Goal: Task Accomplishment & Management: Use online tool/utility

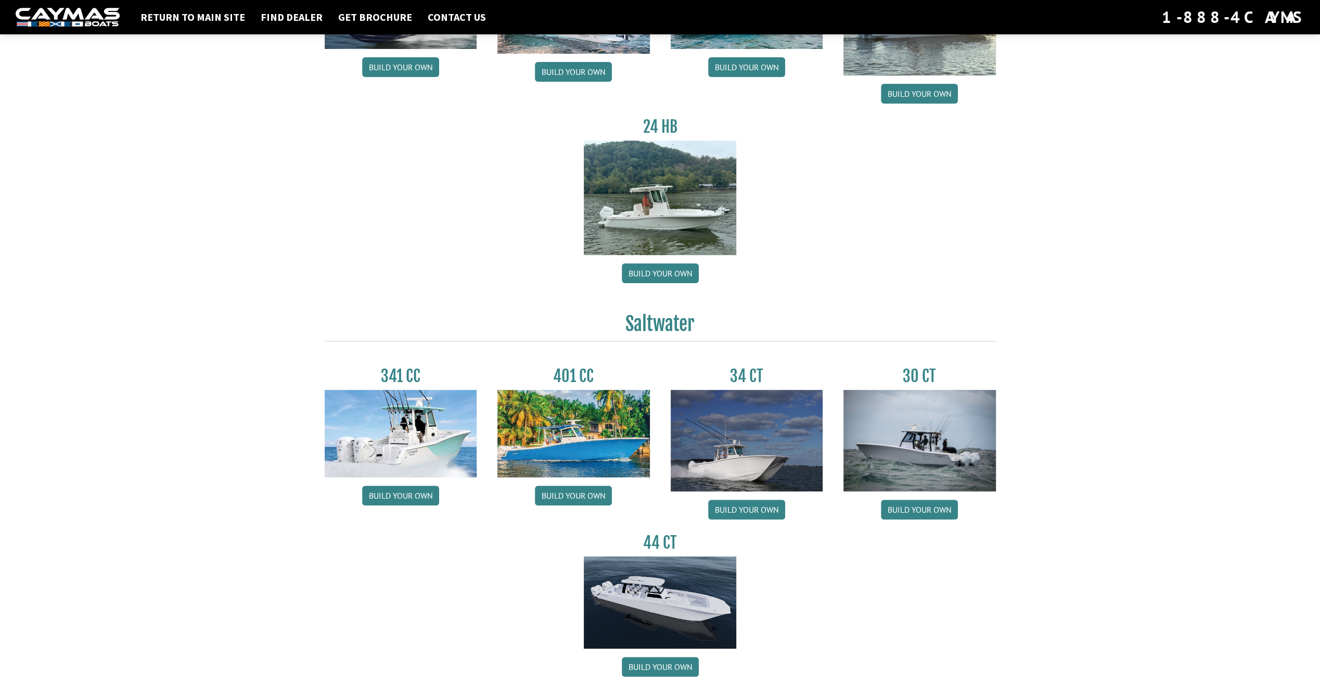
scroll to position [208, 0]
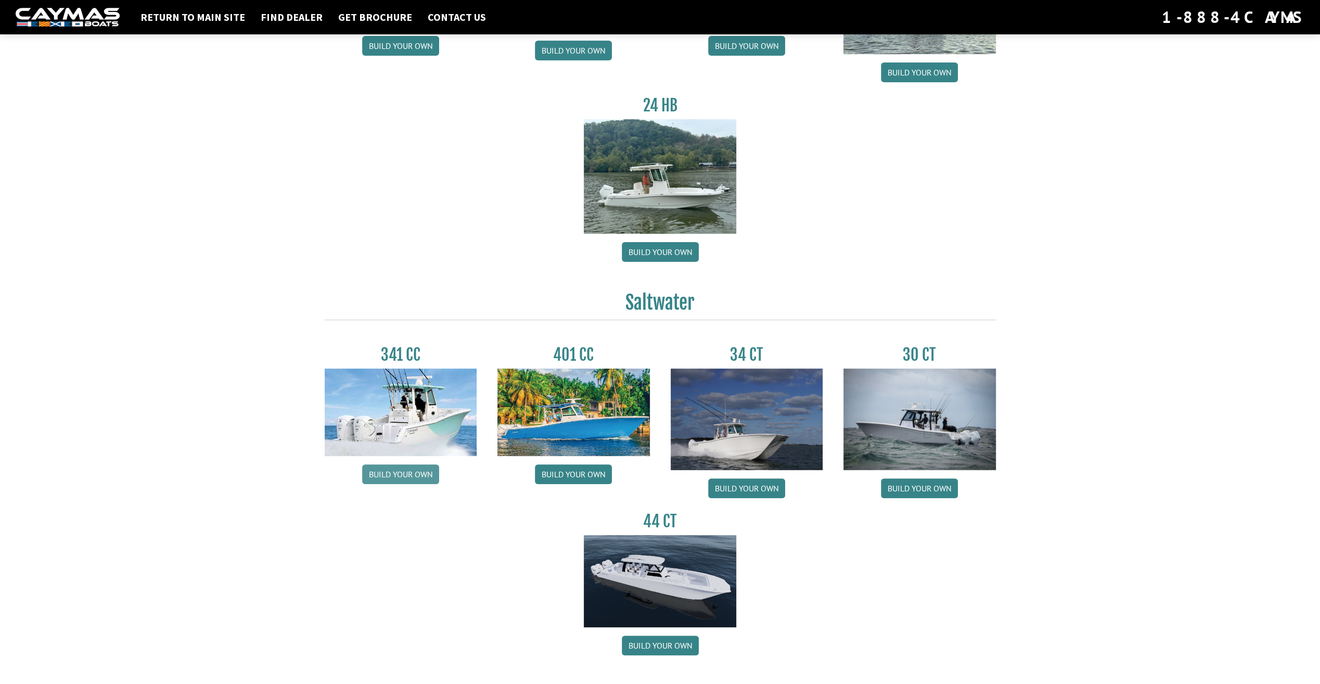
click at [413, 477] on link "Build your own" at bounding box center [400, 474] width 77 height 20
click at [753, 488] on link "Build your own" at bounding box center [746, 488] width 77 height 20
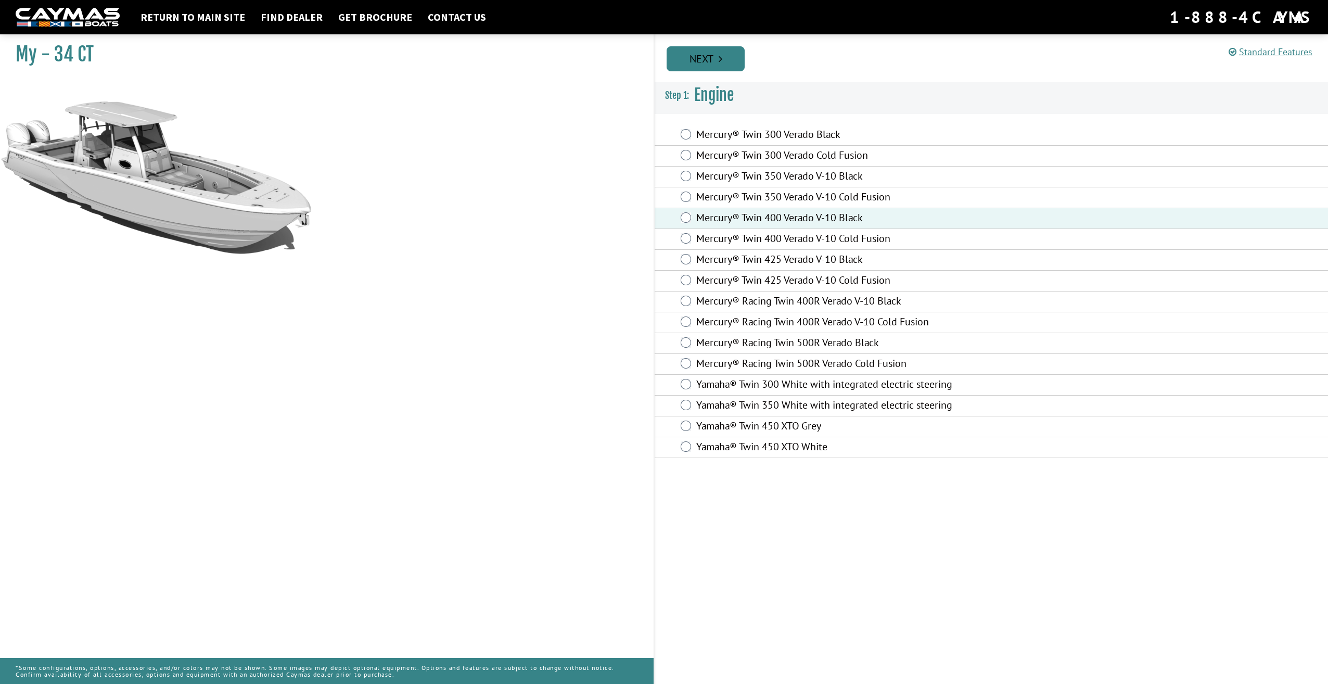
click at [696, 52] on link "Next" at bounding box center [705, 58] width 78 height 25
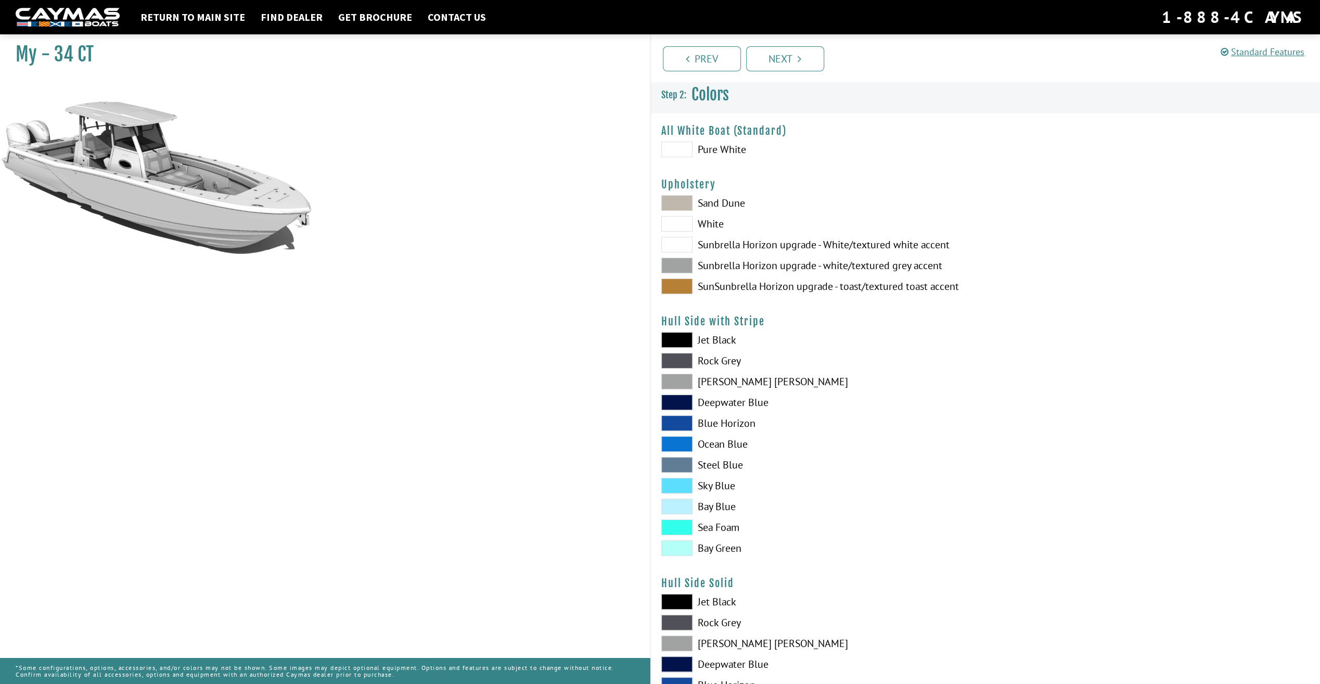
click at [677, 419] on span at bounding box center [676, 423] width 31 height 16
click at [671, 222] on span at bounding box center [676, 224] width 31 height 16
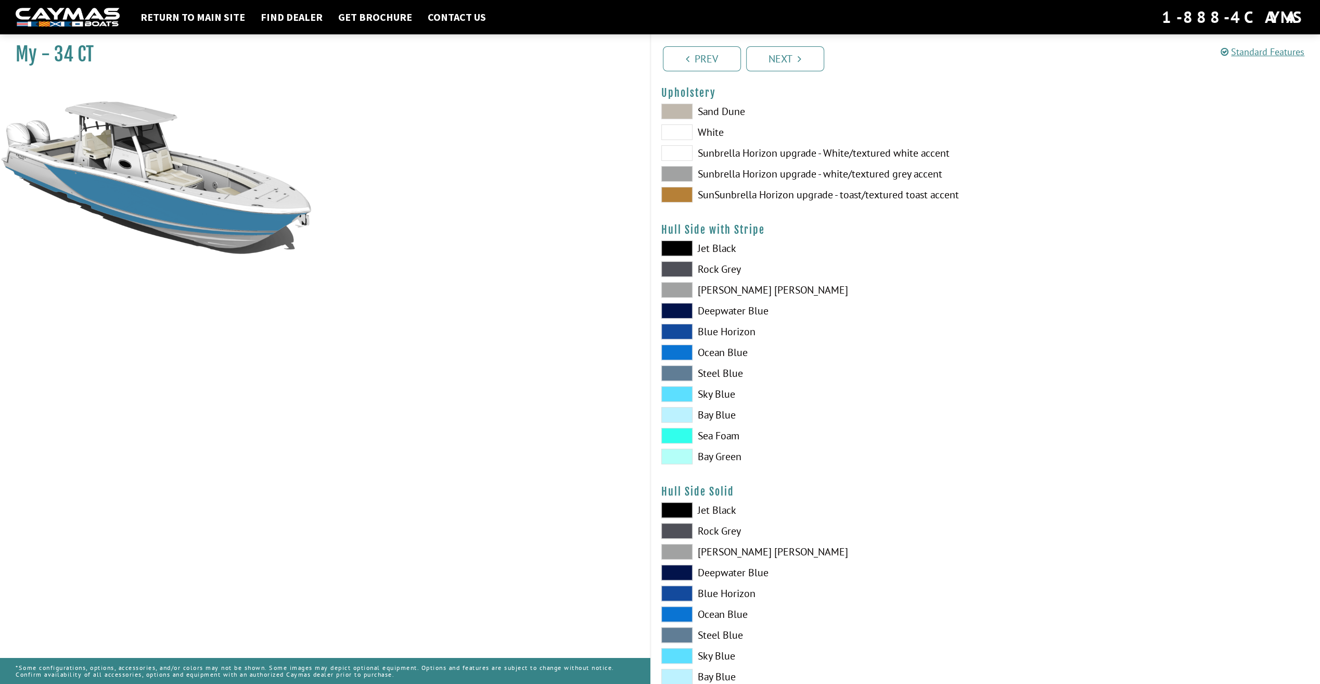
scroll to position [104, 0]
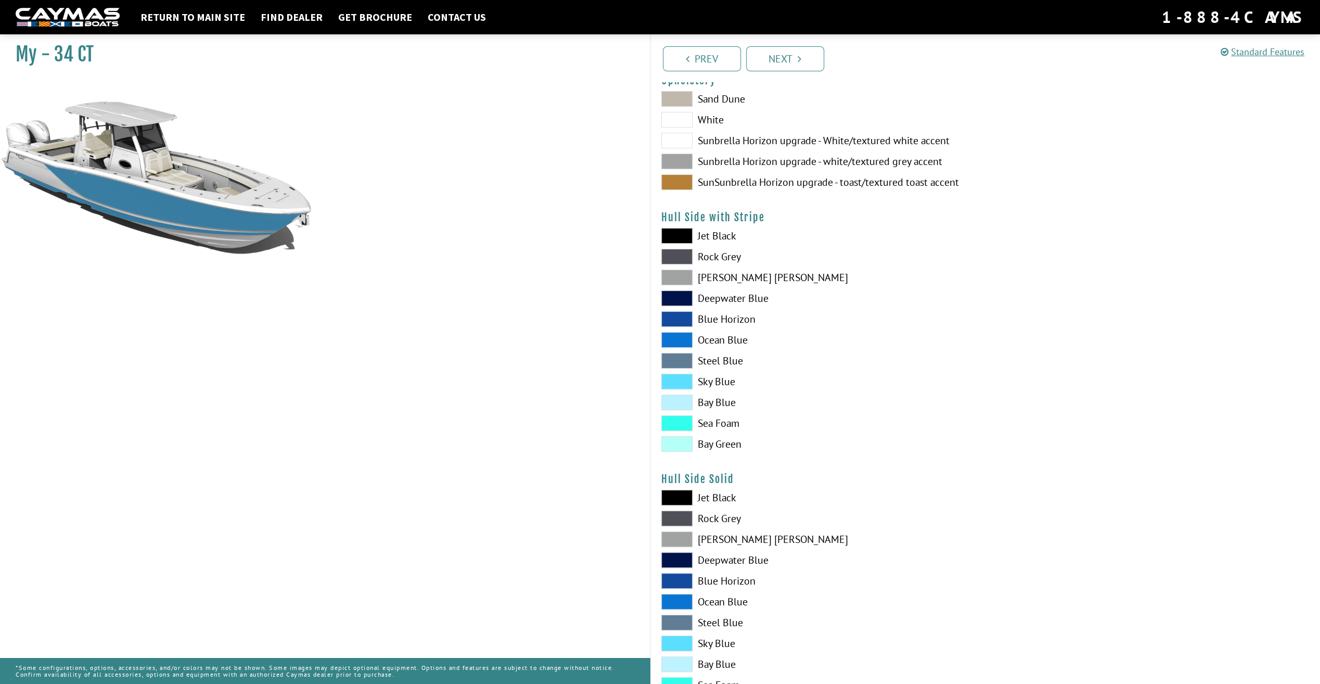
click at [672, 581] on span at bounding box center [676, 581] width 31 height 16
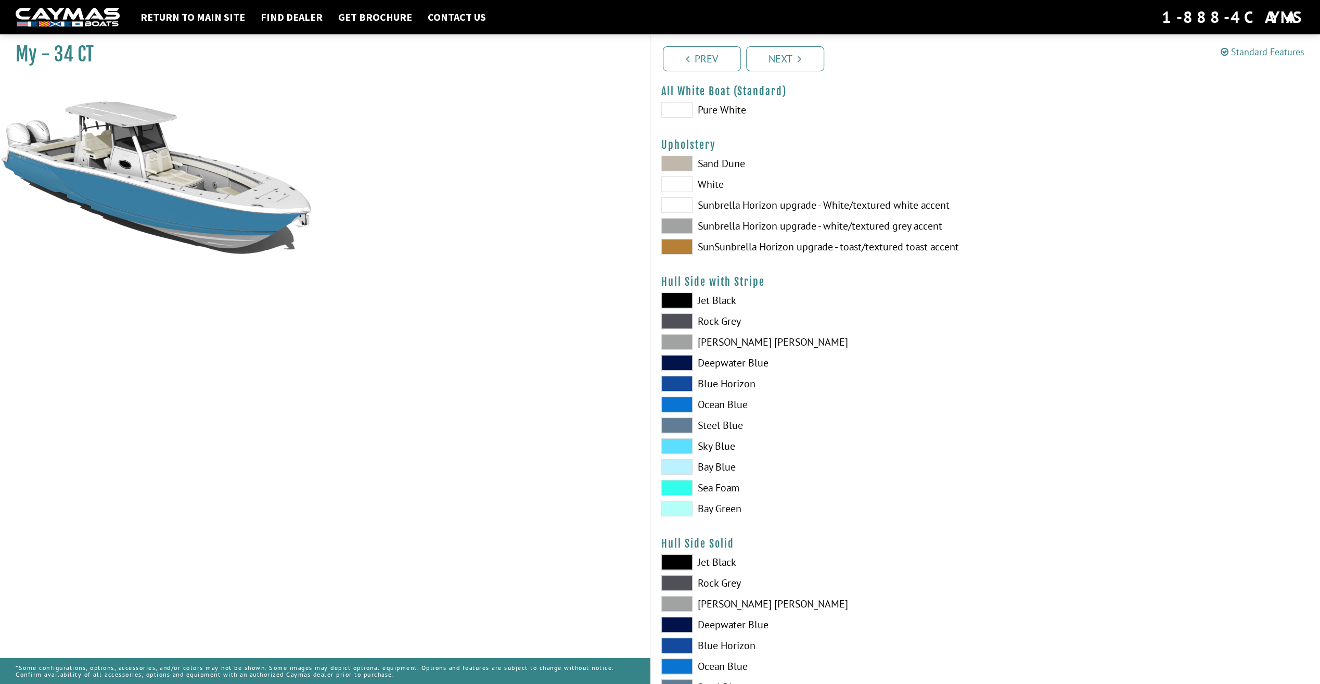
scroll to position [0, 0]
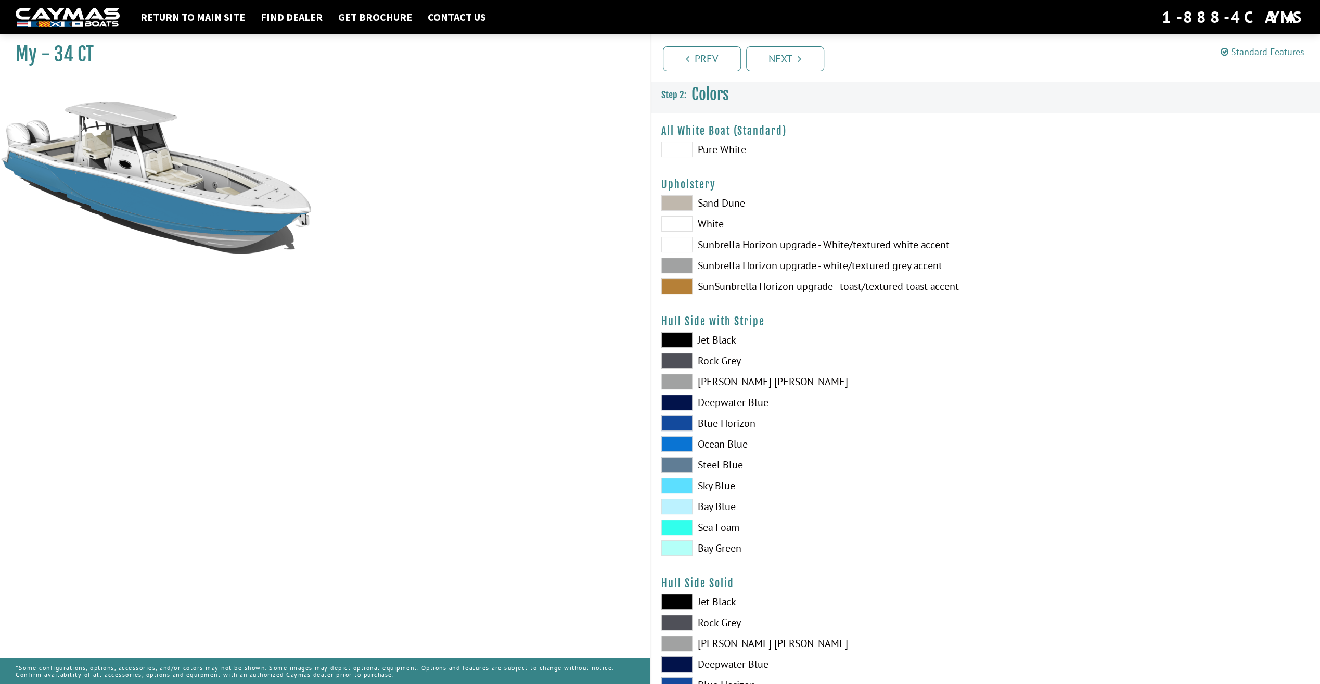
click at [673, 201] on span at bounding box center [676, 203] width 31 height 16
click at [671, 265] on span at bounding box center [676, 266] width 31 height 16
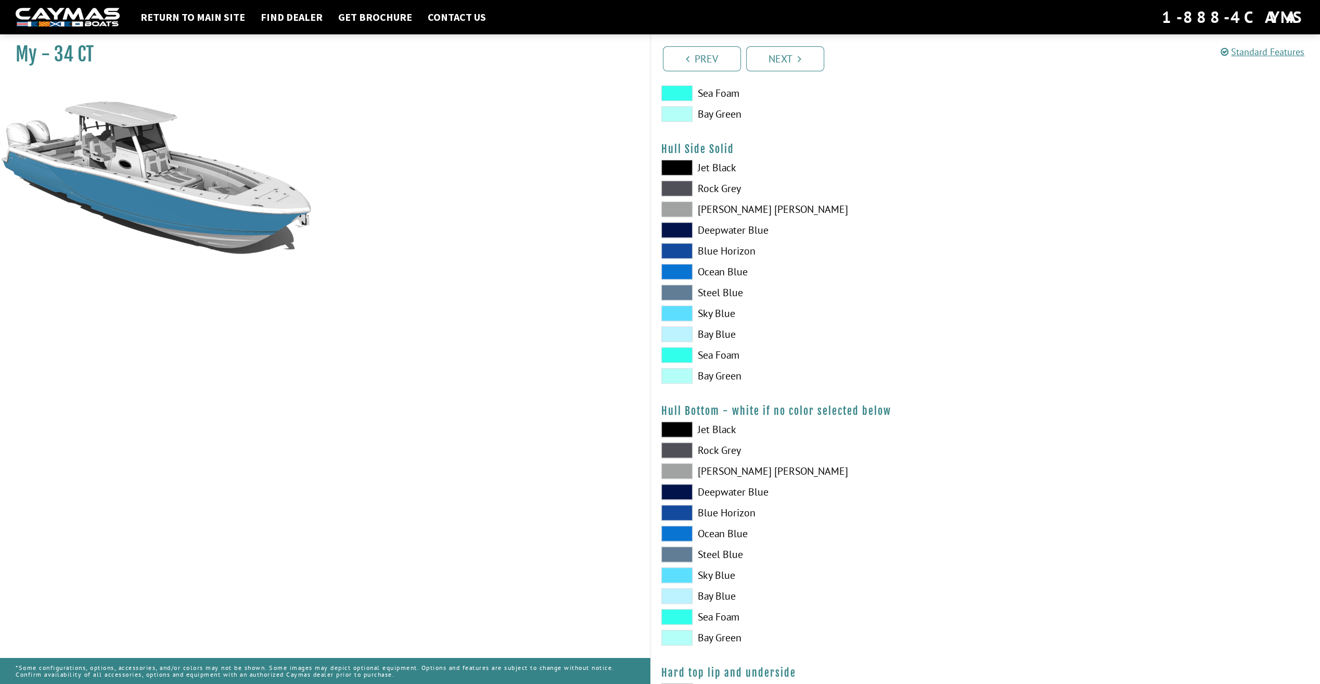
scroll to position [520, 0]
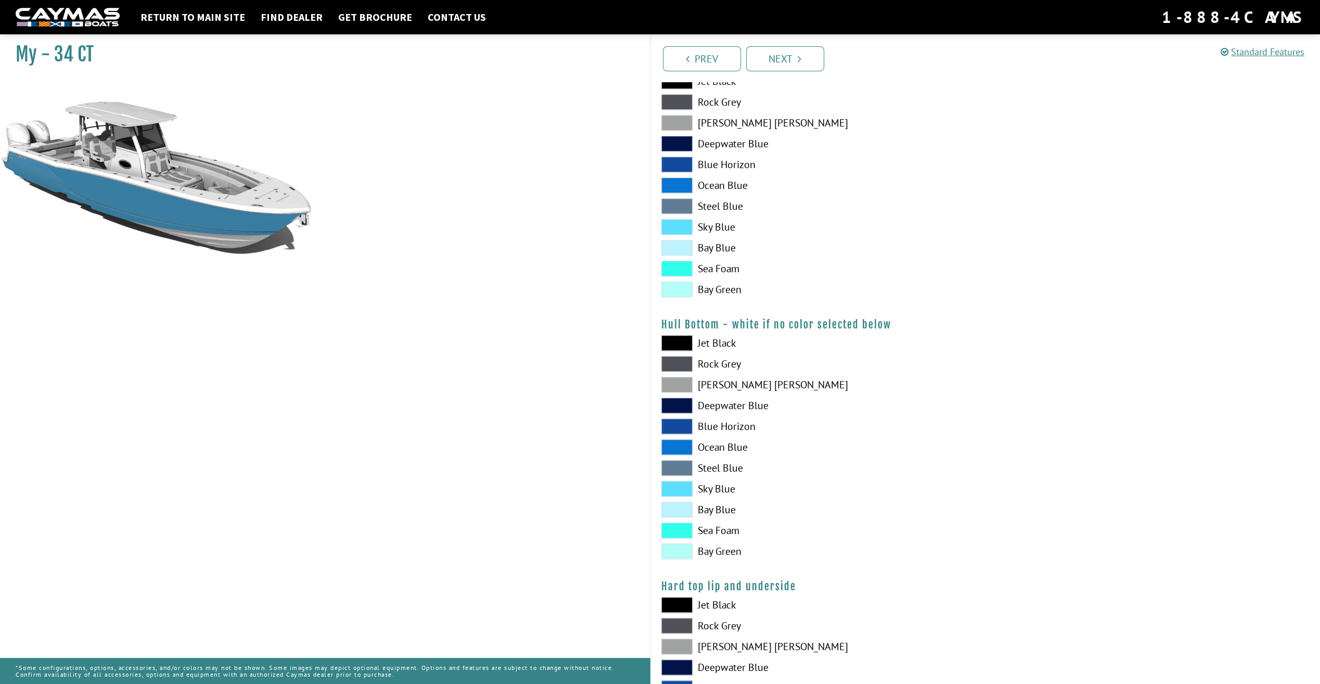
click at [684, 504] on span at bounding box center [676, 510] width 31 height 16
click at [679, 428] on span at bounding box center [676, 428] width 31 height 16
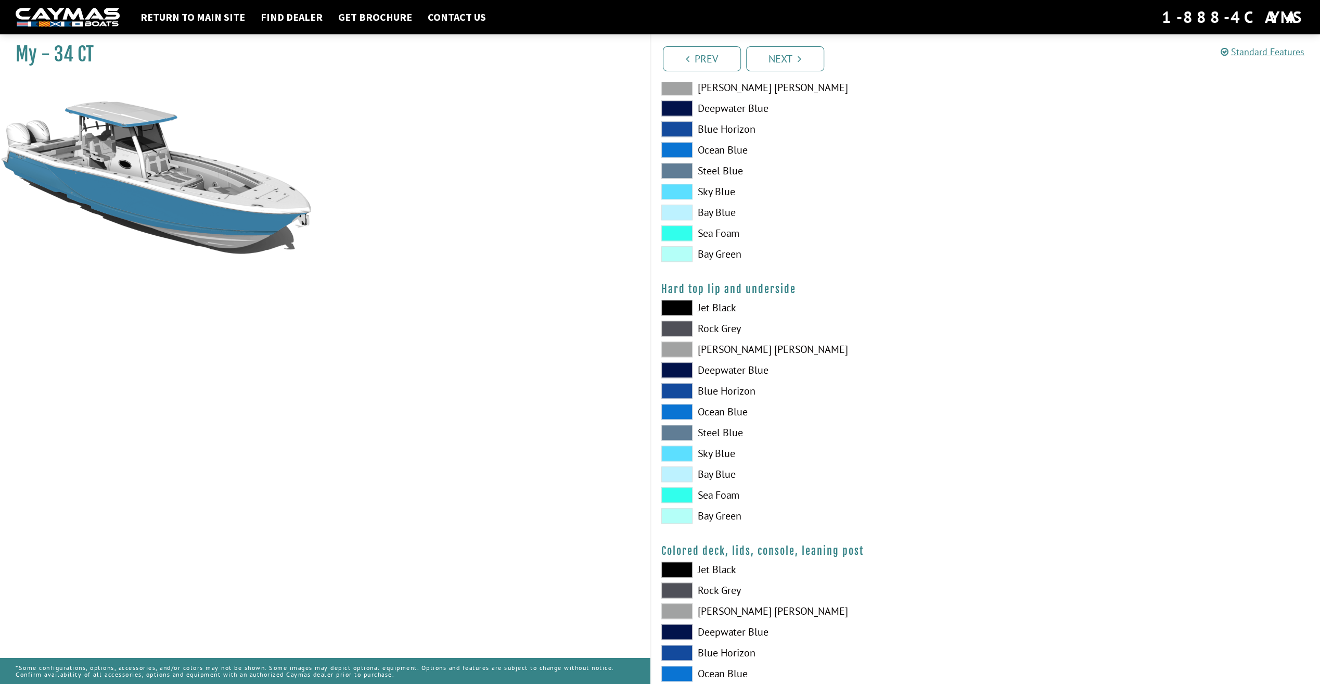
scroll to position [948, 0]
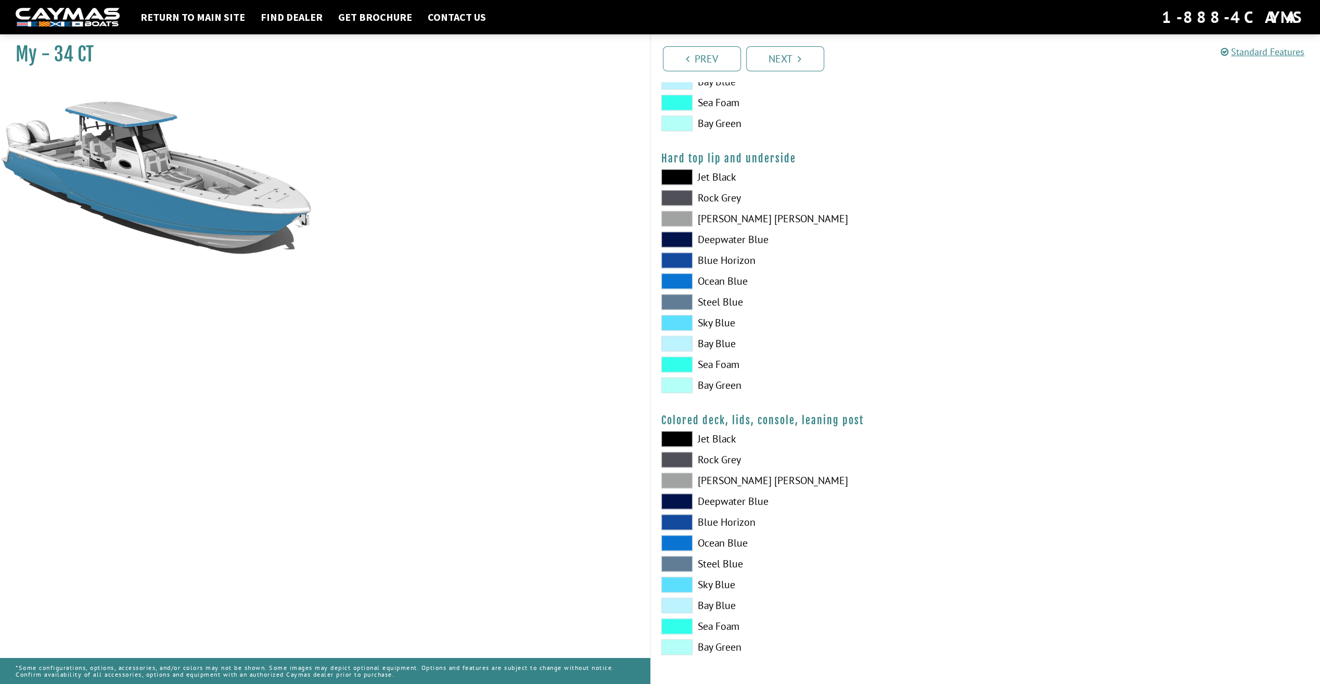
click at [673, 518] on span at bounding box center [676, 522] width 31 height 16
click at [788, 58] on link "Next" at bounding box center [785, 58] width 78 height 25
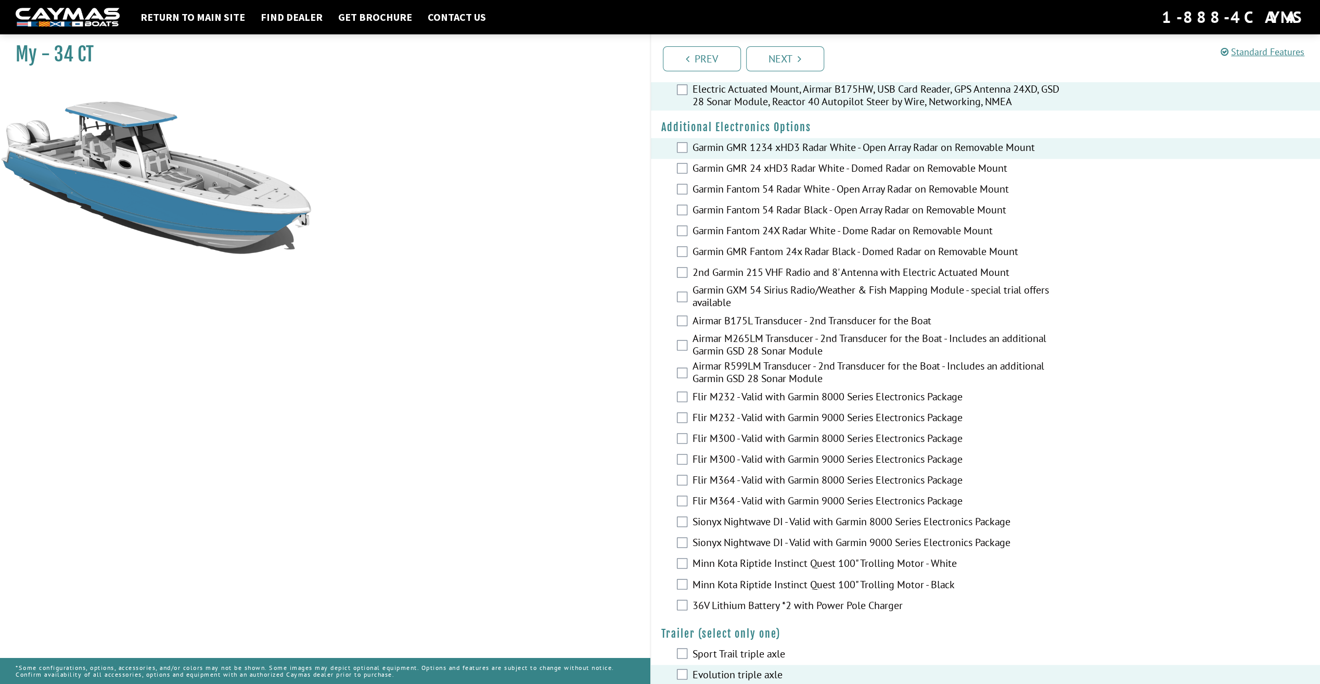
scroll to position [1378, 0]
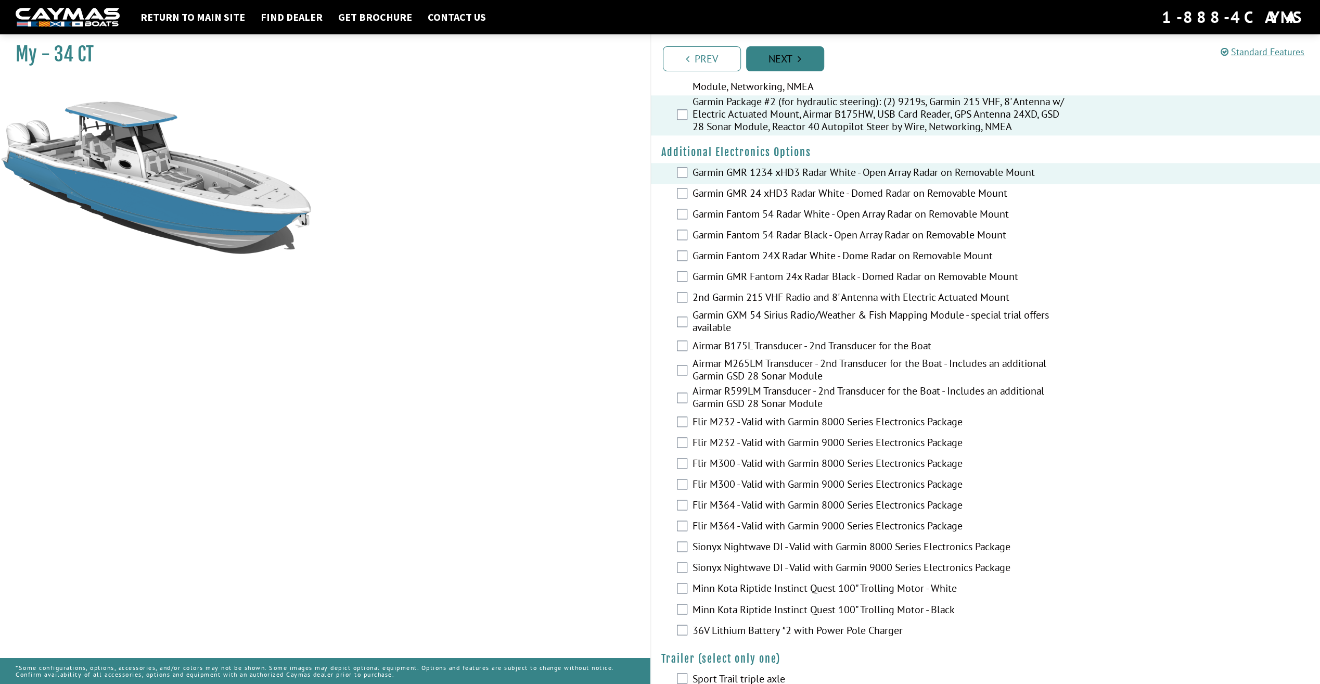
click at [798, 56] on icon "Pagination" at bounding box center [800, 59] width 4 height 10
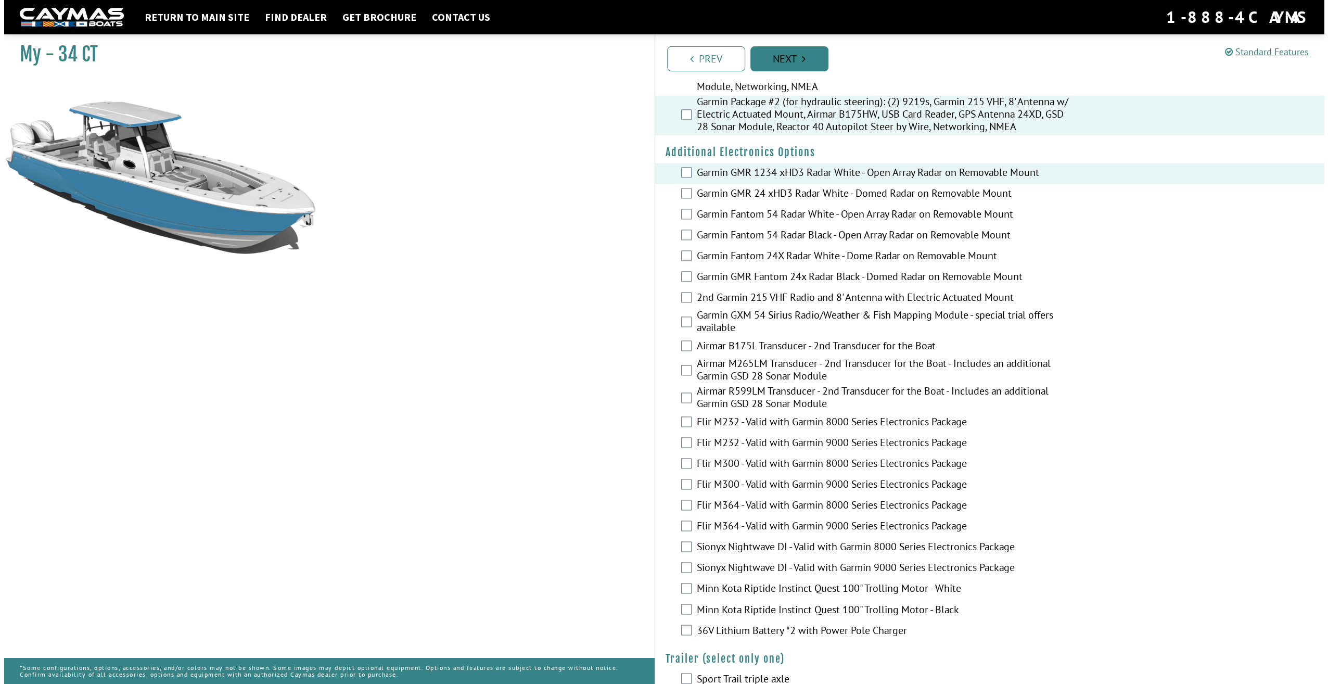
scroll to position [0, 0]
